Goal: Find specific page/section: Find specific page/section

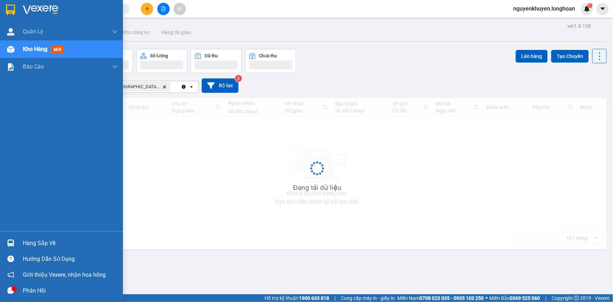
click at [14, 242] on div at bounding box center [11, 243] width 12 height 12
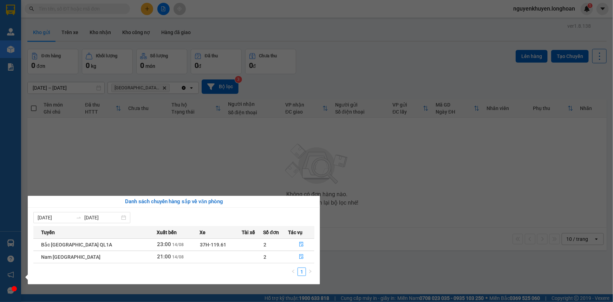
click at [210, 245] on td "37H-119.61" at bounding box center [220, 244] width 42 height 12
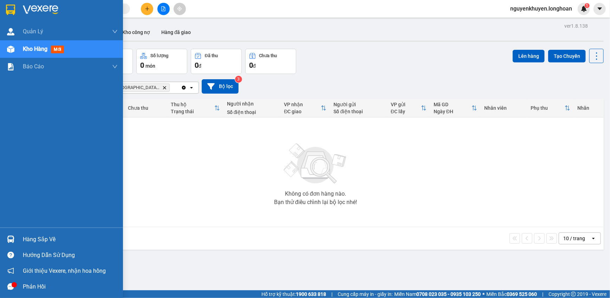
click at [37, 237] on div "Hàng sắp về" at bounding box center [70, 240] width 95 height 11
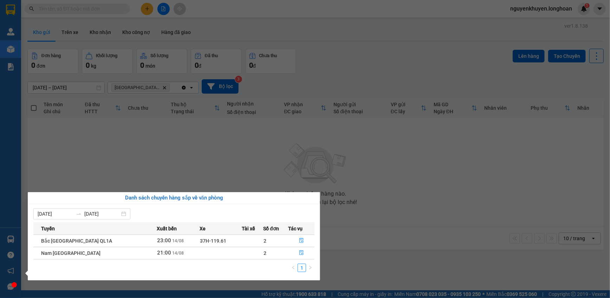
click at [92, 138] on section "Kết quả tìm kiếm ( 0 ) Bộ lọc No Data nguyenkhuyen.longhoan 1 Quản Lý Quản lý g…" at bounding box center [305, 149] width 610 height 298
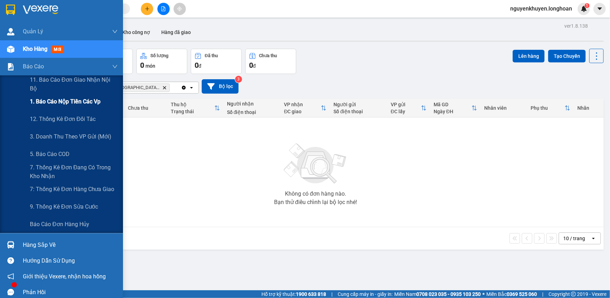
click at [60, 105] on span "1. Báo cáo nộp tiền các vp" at bounding box center [65, 101] width 71 height 9
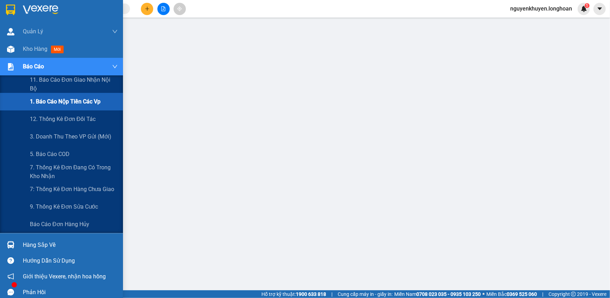
click at [34, 65] on span "Báo cáo" at bounding box center [33, 66] width 21 height 9
